Goal: Task Accomplishment & Management: Use online tool/utility

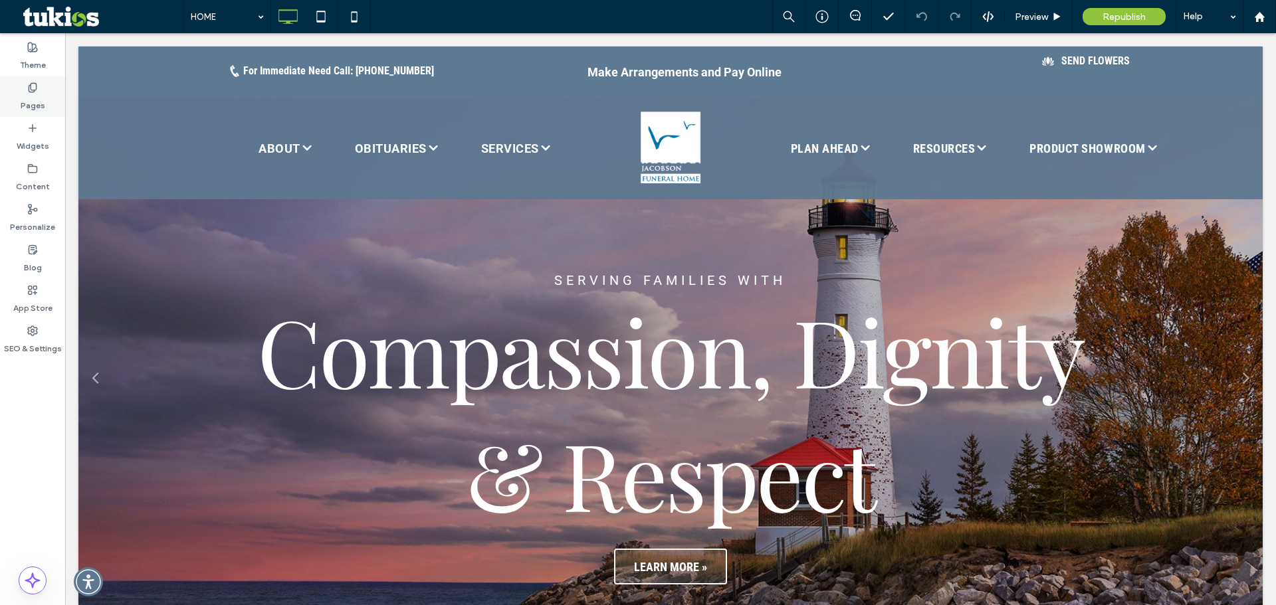
click at [31, 92] on icon at bounding box center [32, 87] width 11 height 11
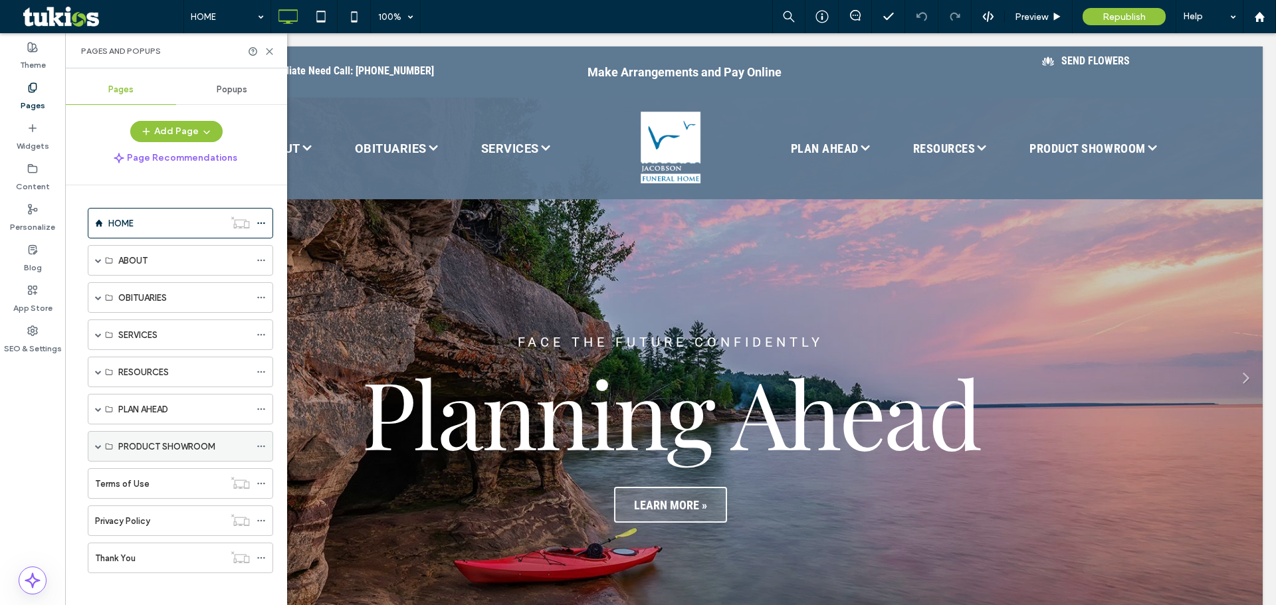
click at [94, 444] on div "PRODUCT SHOWROOM" at bounding box center [180, 446] width 185 height 31
click at [98, 453] on span at bounding box center [98, 446] width 7 height 29
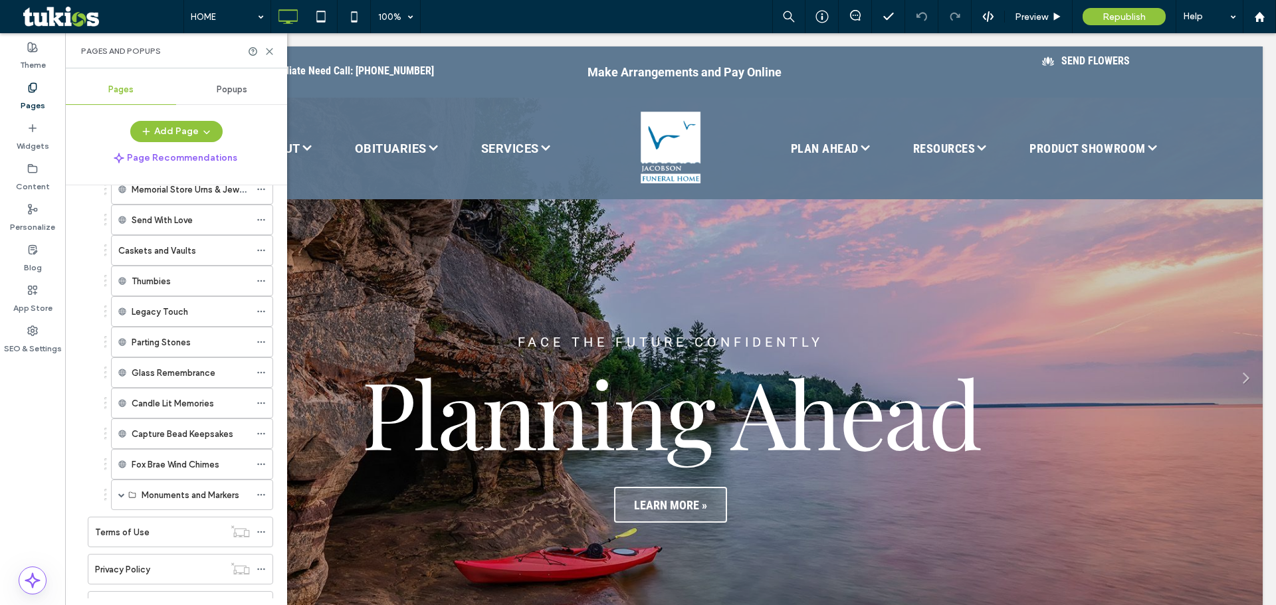
scroll to position [266, 0]
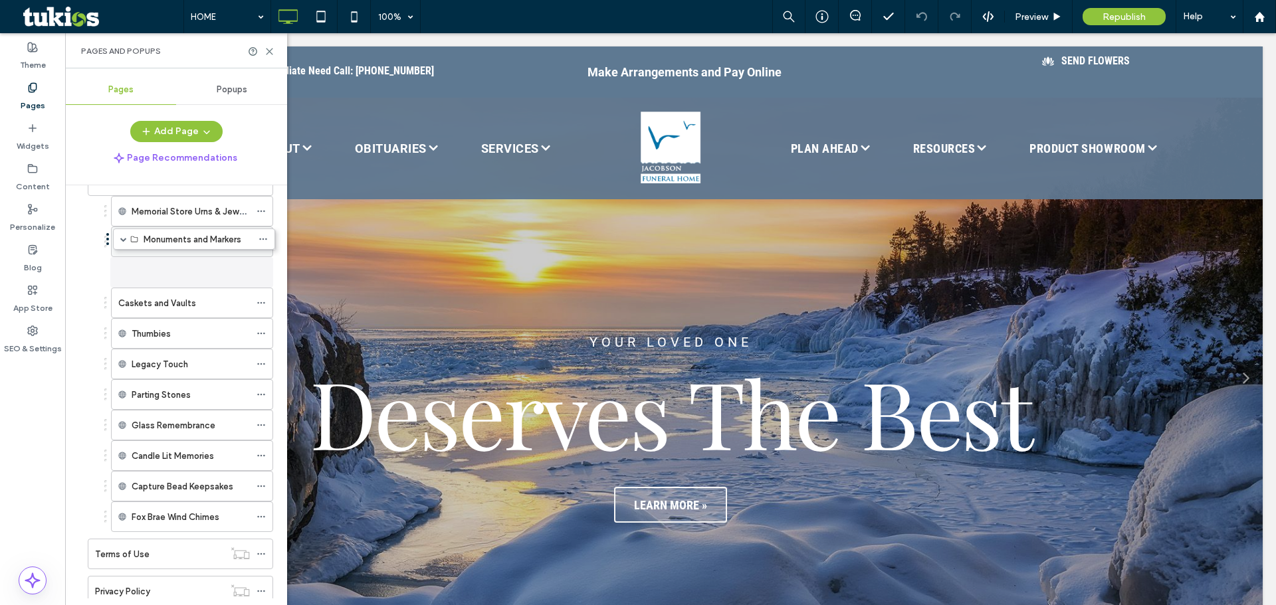
drag, startPoint x: 183, startPoint y: 469, endPoint x: 171, endPoint y: 249, distance: 219.6
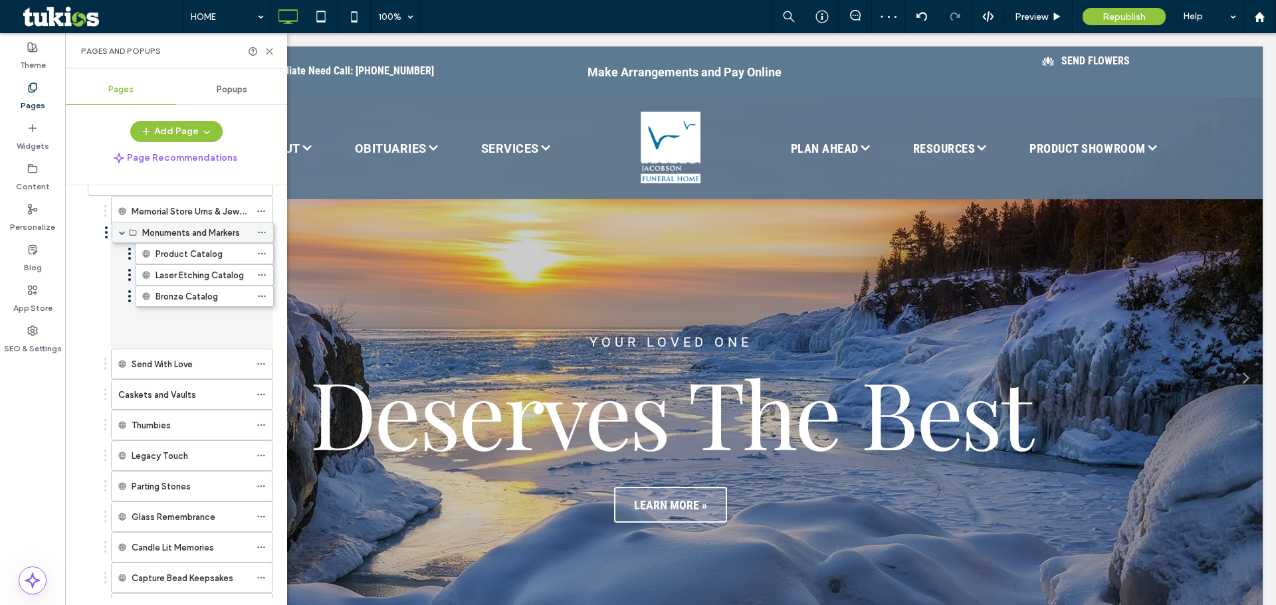
drag, startPoint x: 171, startPoint y: 272, endPoint x: 172, endPoint y: 230, distance: 41.9
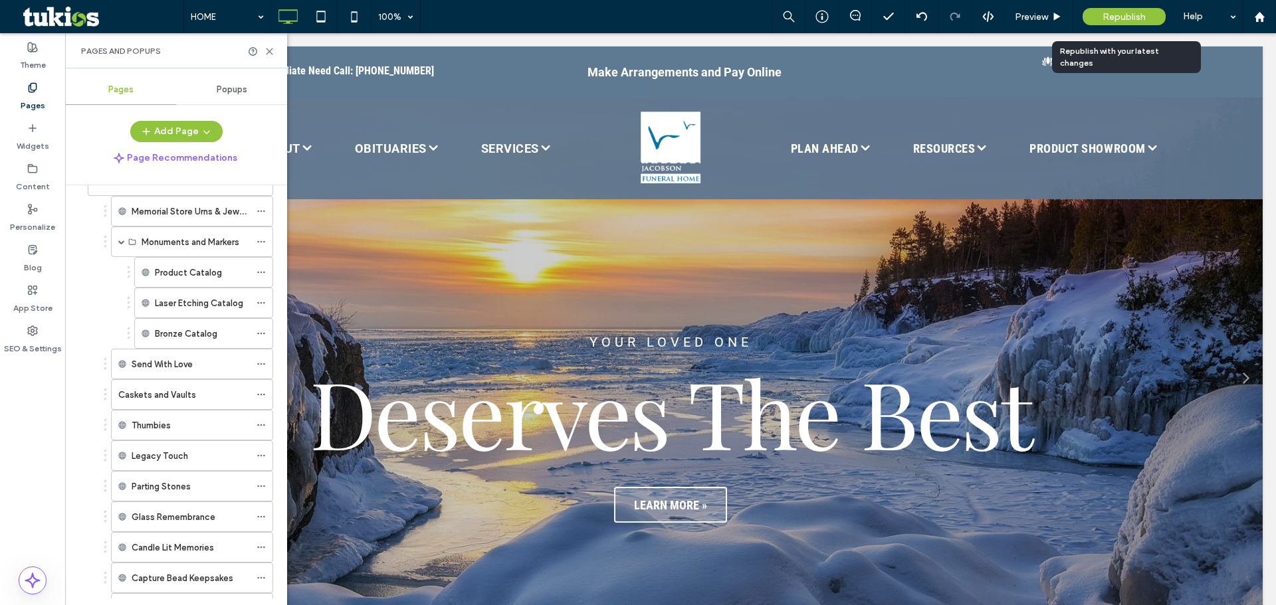
drag, startPoint x: 1111, startPoint y: 16, endPoint x: 1111, endPoint y: 26, distance: 10.0
click at [1111, 16] on span "Republish" at bounding box center [1124, 16] width 43 height 11
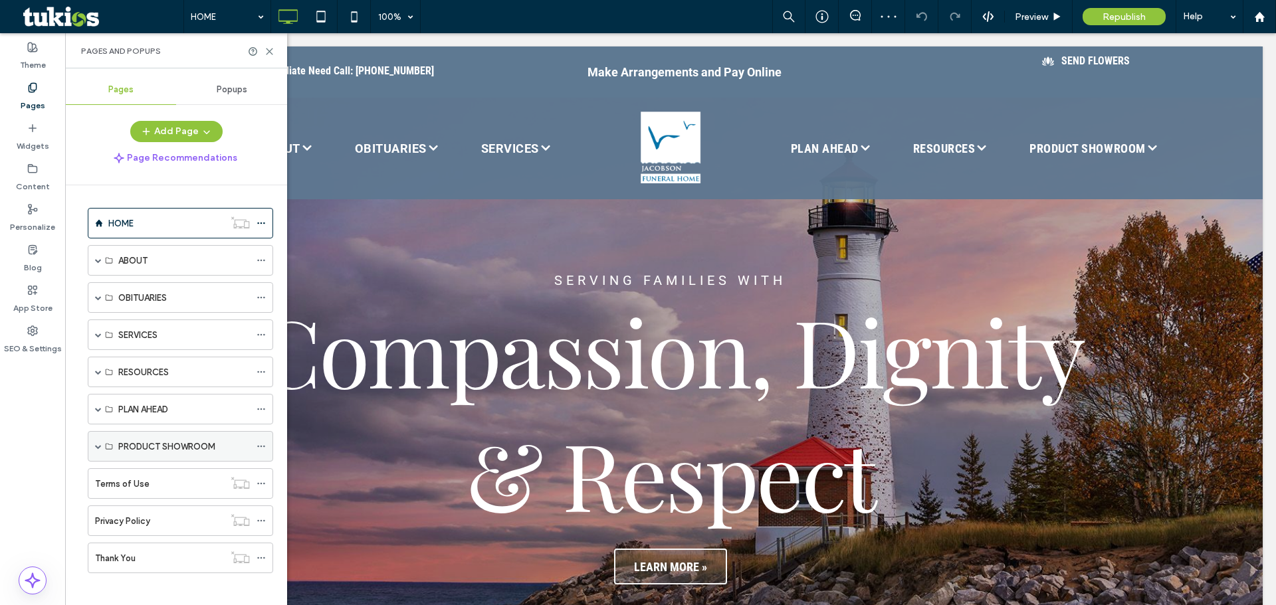
click at [97, 446] on span at bounding box center [98, 446] width 7 height 7
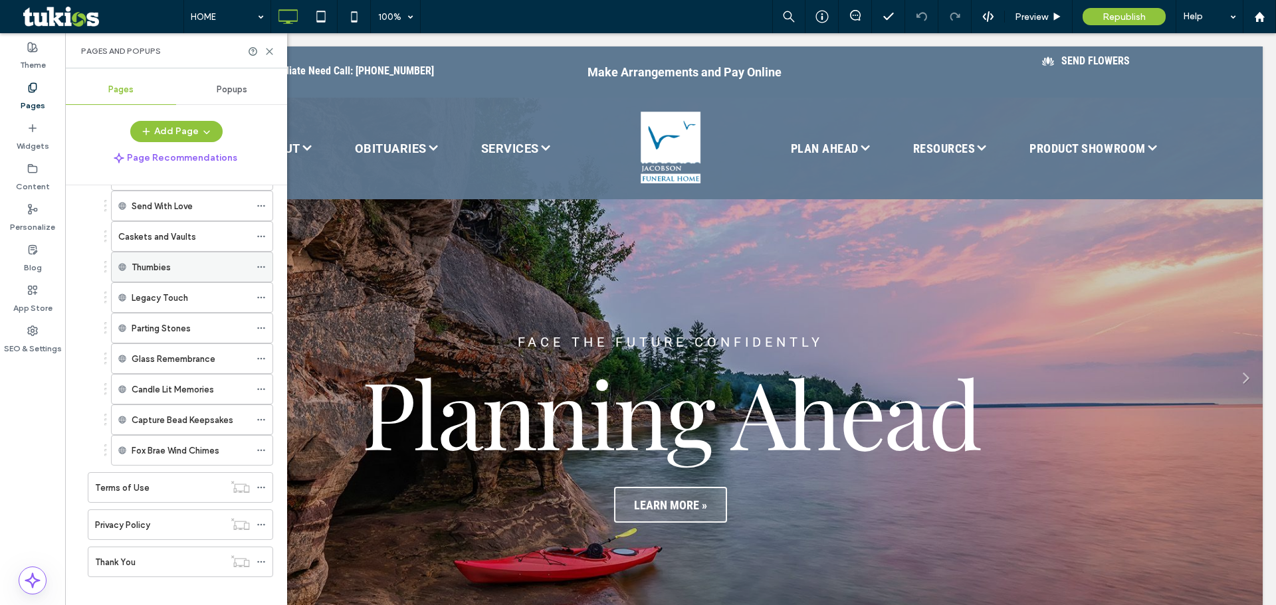
scroll to position [344, 0]
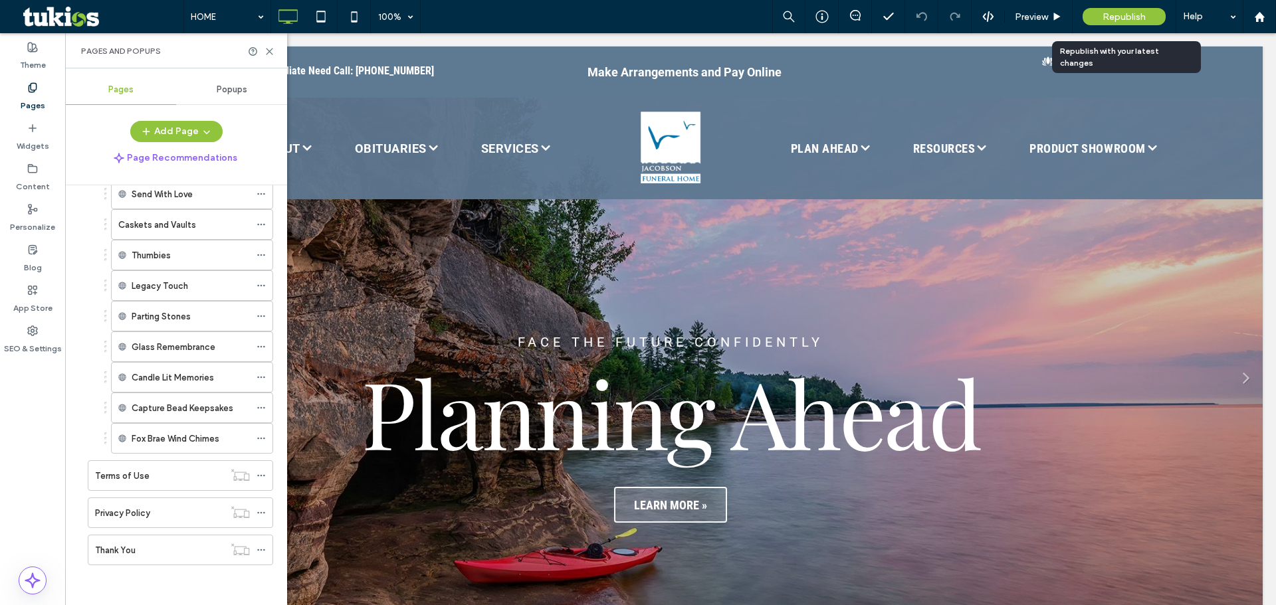
click at [1098, 11] on div "Republish" at bounding box center [1124, 16] width 83 height 17
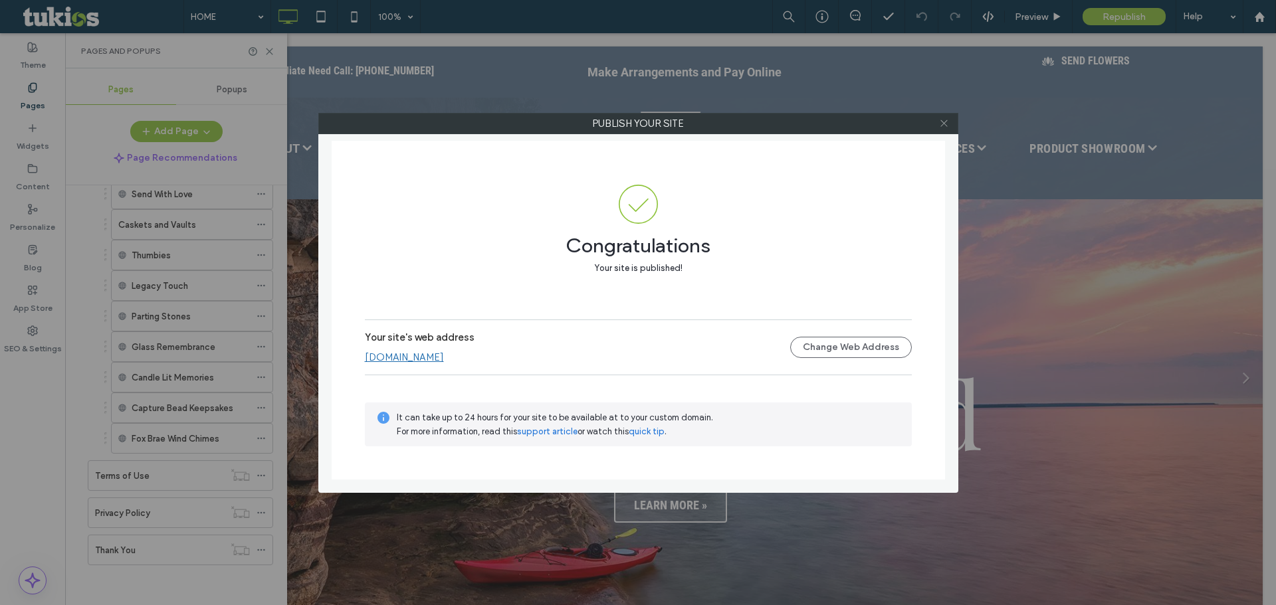
click at [944, 126] on icon at bounding box center [944, 123] width 10 height 10
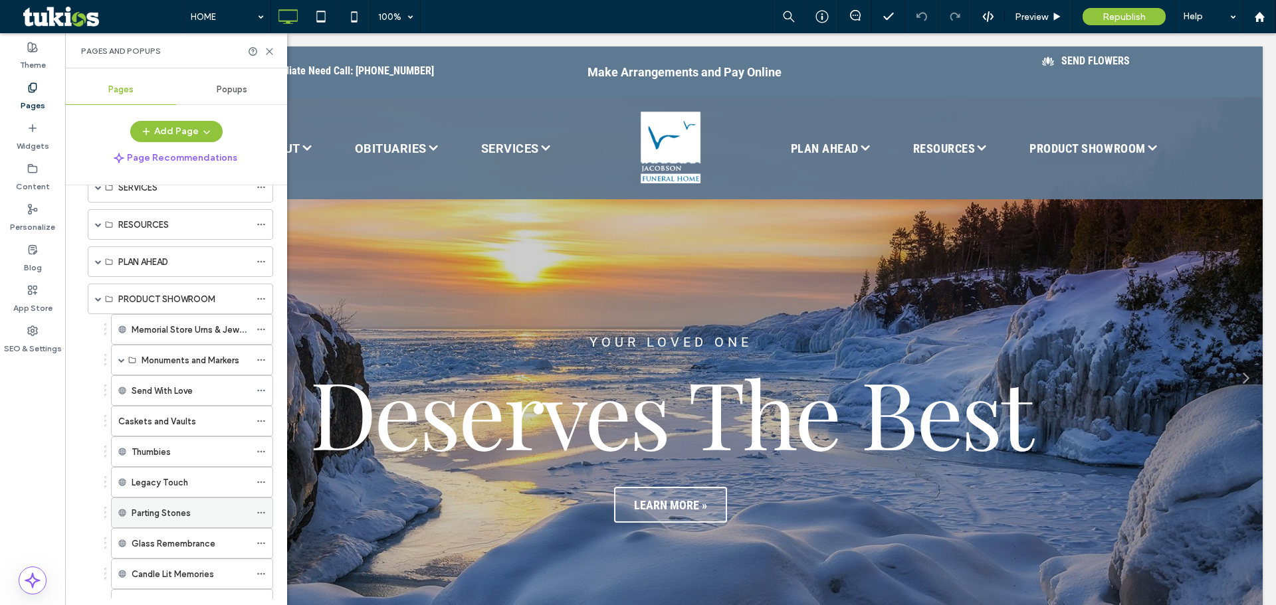
scroll to position [145, 0]
drag, startPoint x: 173, startPoint y: 361, endPoint x: 168, endPoint y: 400, distance: 39.5
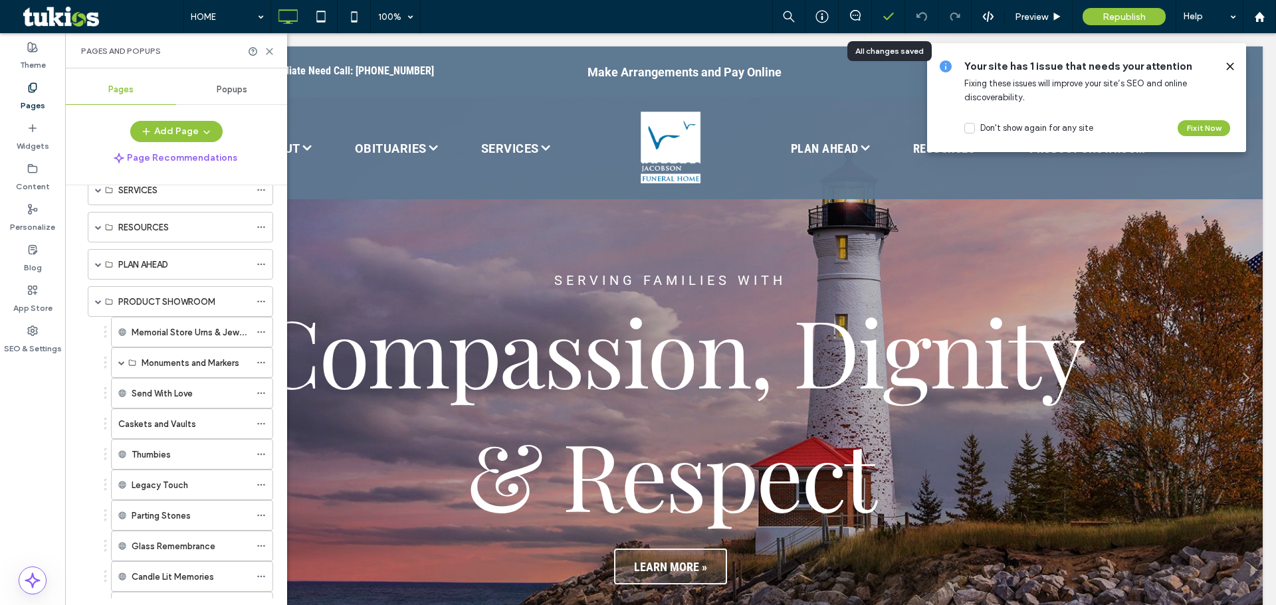
click at [884, 13] on icon at bounding box center [888, 16] width 13 height 13
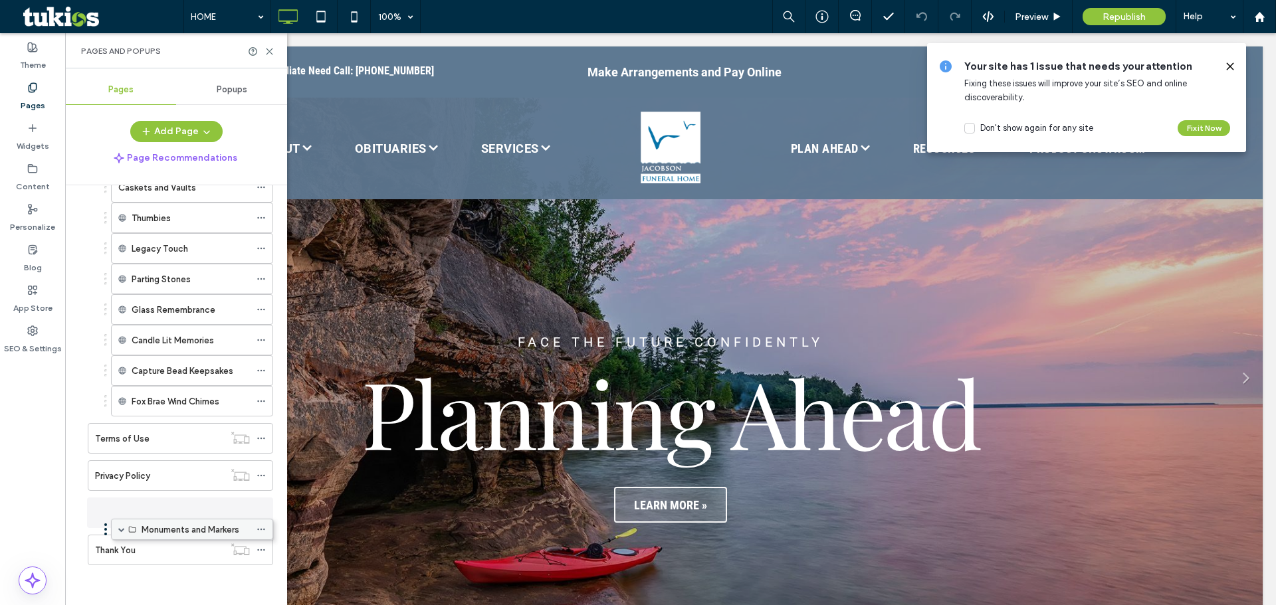
scroll to position [344, 0]
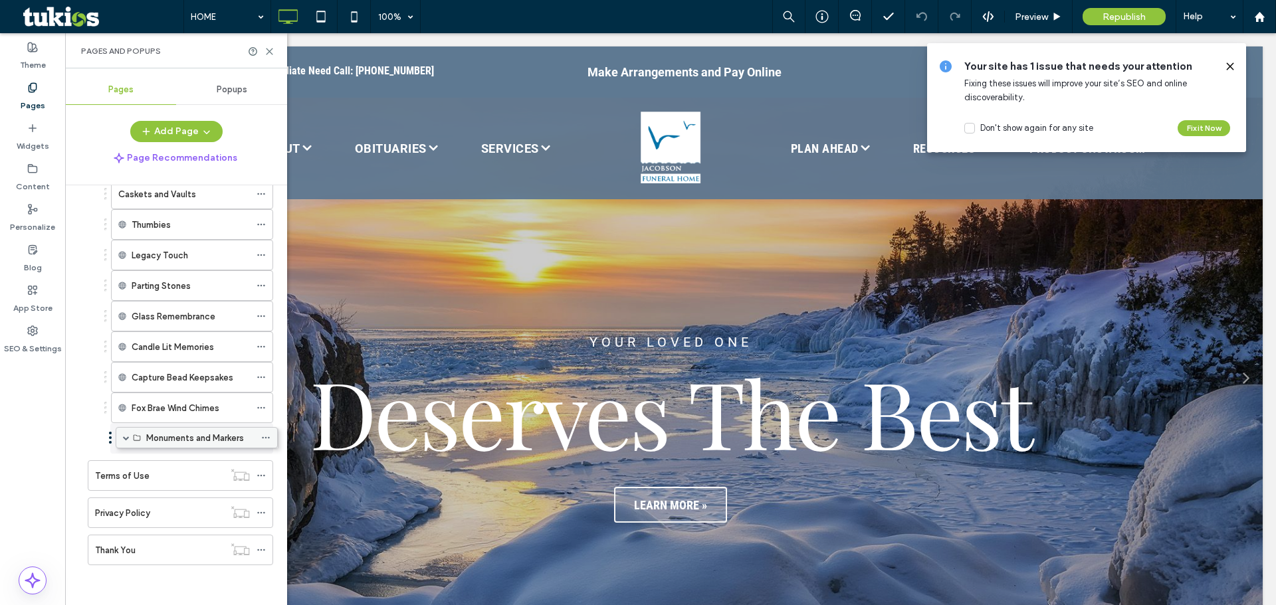
drag, startPoint x: 164, startPoint y: 365, endPoint x: 169, endPoint y: 438, distance: 73.3
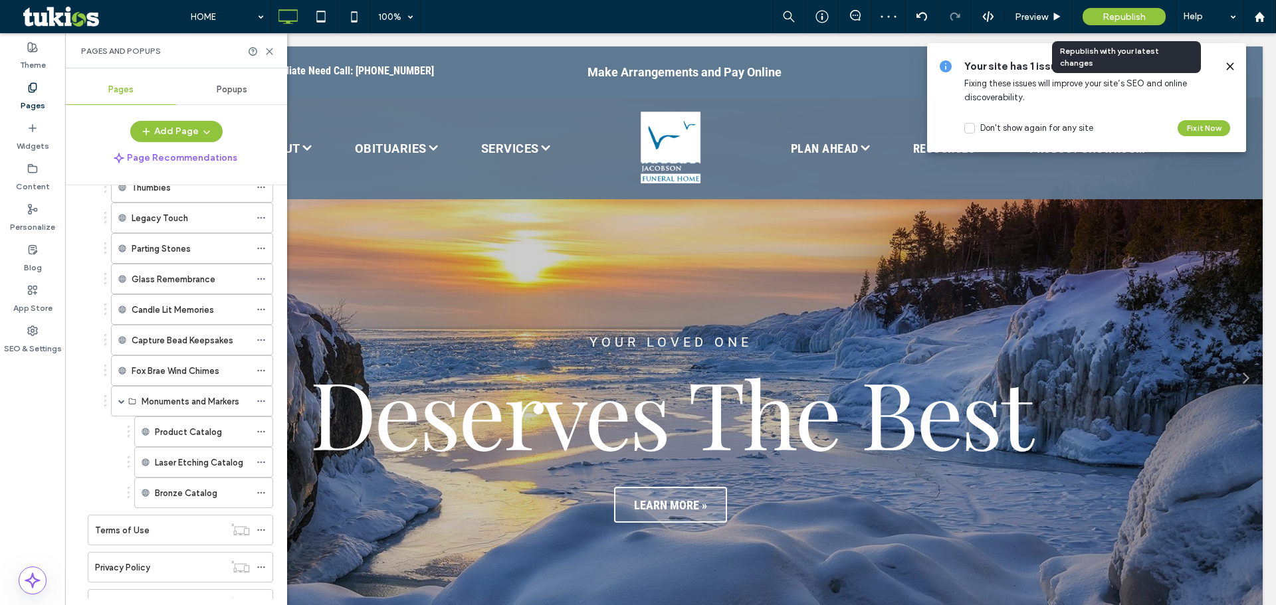
click at [1095, 17] on div "Republish" at bounding box center [1124, 16] width 83 height 17
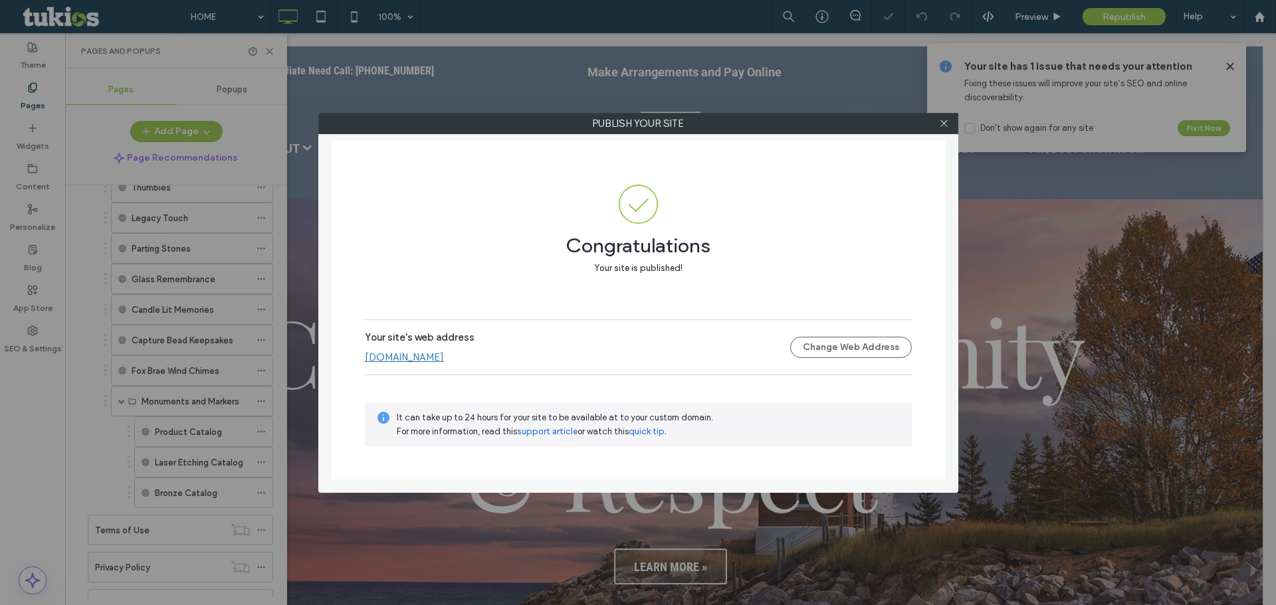
click at [949, 125] on div at bounding box center [944, 124] width 20 height 20
click at [947, 122] on icon at bounding box center [944, 123] width 10 height 10
